Goal: Task Accomplishment & Management: Manage account settings

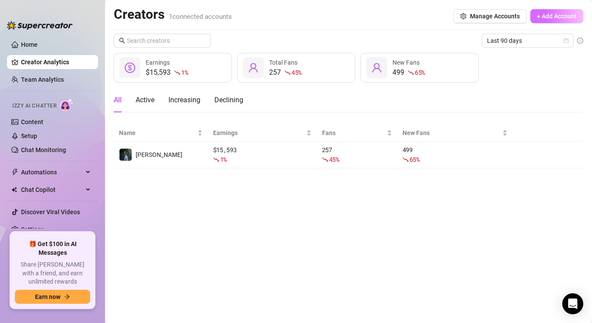
click at [552, 16] on span "+ Add Account" at bounding box center [557, 16] width 40 height 7
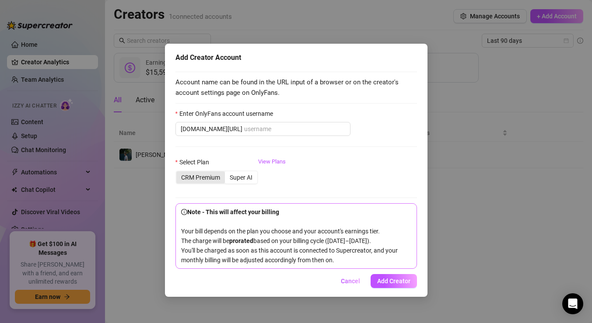
click at [203, 175] on div "CRM Premium" at bounding box center [200, 177] width 49 height 12
click at [178, 173] on input "CRM Premium" at bounding box center [178, 173] width 0 height 0
click at [233, 176] on div "Super AI" at bounding box center [241, 177] width 32 height 12
click at [227, 173] on input "Super AI" at bounding box center [227, 173] width 0 height 0
click at [266, 163] on link "View Plans" at bounding box center [272, 174] width 28 height 35
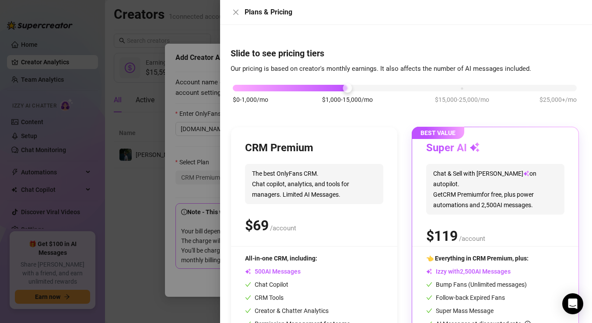
click at [452, 88] on div "$0-1,000/mo $1,000-15,000/mo $15,000-25,000/mo $25,000+/mo" at bounding box center [405, 85] width 344 height 5
drag, startPoint x: 452, startPoint y: 88, endPoint x: 343, endPoint y: 92, distance: 109.4
click at [343, 92] on div "$0-1,000/mo $1,000-15,000/mo $15,000-25,000/mo $25,000+/mo" at bounding box center [405, 98] width 348 height 49
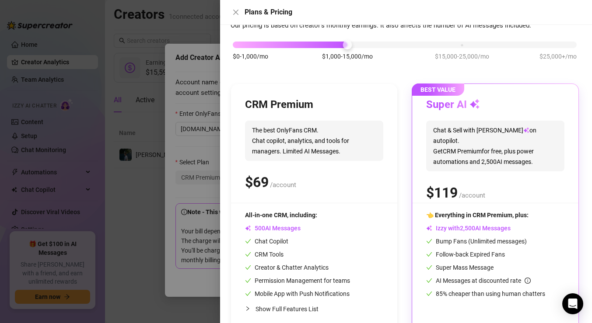
scroll to position [45, 0]
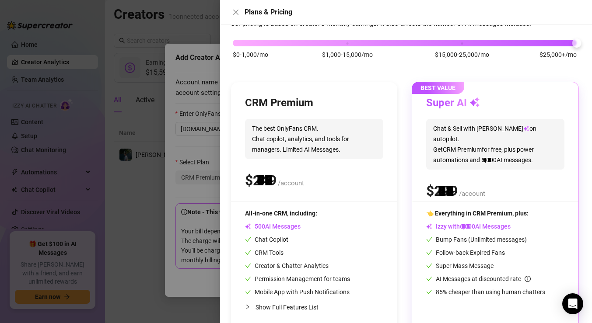
click at [562, 43] on div "$0-1,000/mo $1,000-15,000/mo $15,000-25,000/mo $25,000+/mo" at bounding box center [405, 40] width 344 height 5
click at [336, 45] on div at bounding box center [405, 43] width 344 height 7
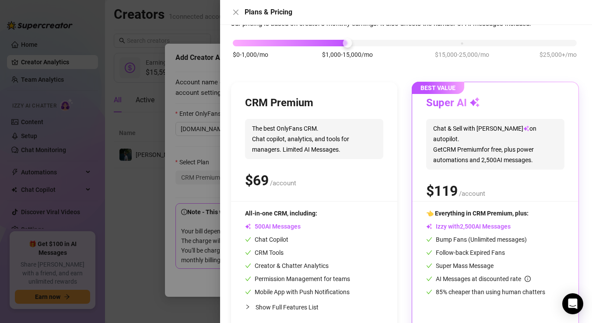
click at [245, 40] on div "$0-1,000/mo $1,000-15,000/mo $15,000-25,000/mo $25,000+/mo" at bounding box center [405, 40] width 344 height 5
click at [339, 43] on div "$0-1,000/mo $1,000-15,000/mo $15,000-25,000/mo $25,000+/mo" at bounding box center [405, 40] width 344 height 5
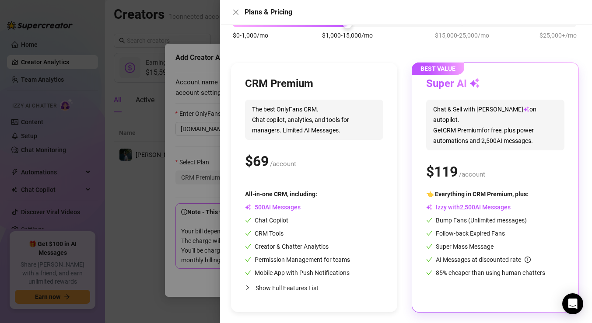
scroll to position [0, 0]
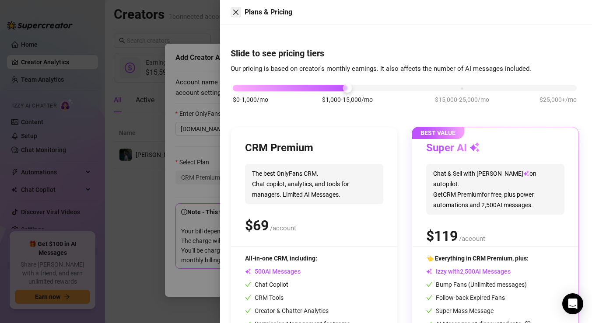
click at [234, 13] on icon "close" at bounding box center [235, 12] width 7 height 7
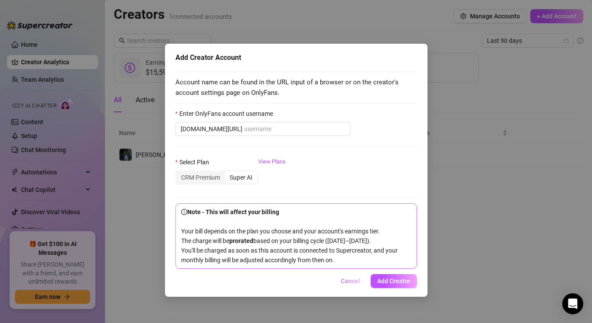
click at [352, 285] on span "Cancel" at bounding box center [350, 281] width 19 height 7
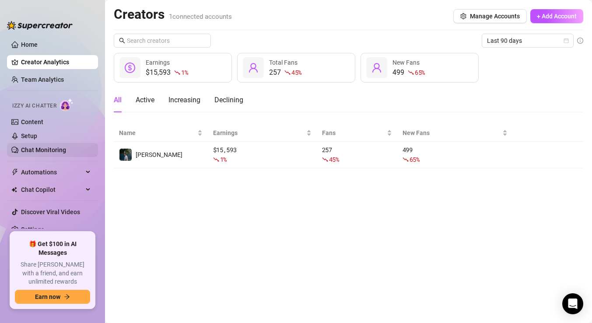
click at [61, 148] on link "Chat Monitoring" at bounding box center [43, 150] width 45 height 7
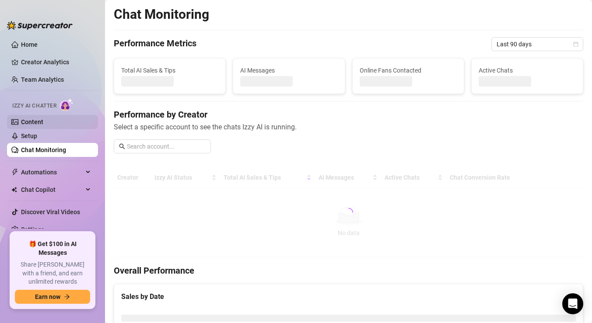
click at [43, 124] on link "Content" at bounding box center [32, 122] width 22 height 7
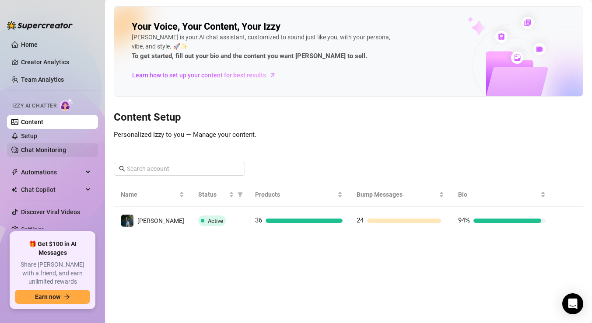
click at [53, 149] on link "Chat Monitoring" at bounding box center [43, 150] width 45 height 7
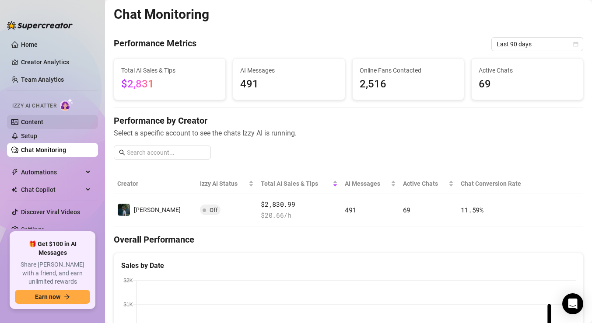
click at [43, 126] on link "Content" at bounding box center [32, 122] width 22 height 7
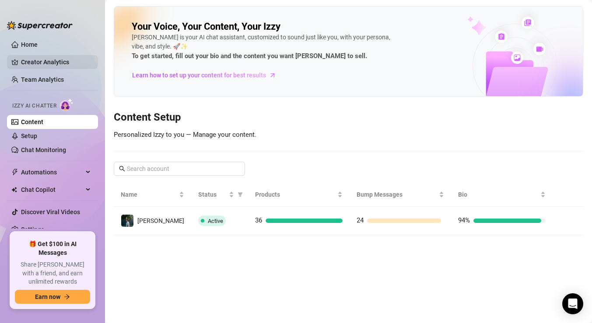
click at [32, 60] on link "Creator Analytics" at bounding box center [56, 62] width 70 height 14
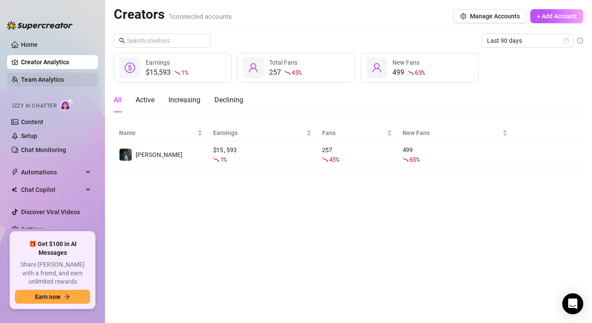
click at [33, 81] on link "Team Analytics" at bounding box center [42, 79] width 43 height 7
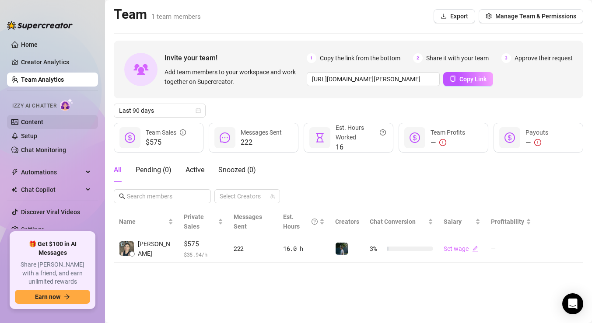
click at [34, 124] on link "Content" at bounding box center [32, 122] width 22 height 7
